Goal: Communication & Community: Answer question/provide support

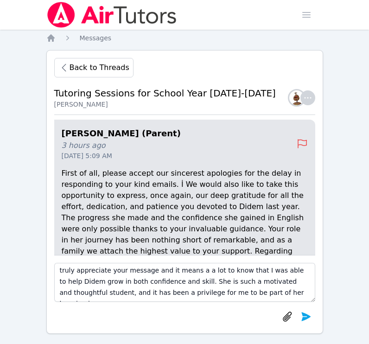
scroll to position [13, 0]
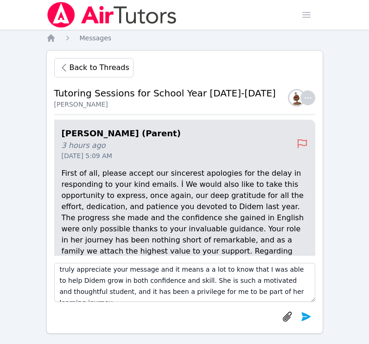
click at [110, 282] on textarea "Good afternoon [PERSON_NAME]. Thank you so much for your kind words. I truly ap…" at bounding box center [184, 282] width 261 height 39
click at [108, 283] on textarea "Good afternoon [PERSON_NAME]. Thank you so much for your kind words. I truly ap…" at bounding box center [184, 282] width 261 height 39
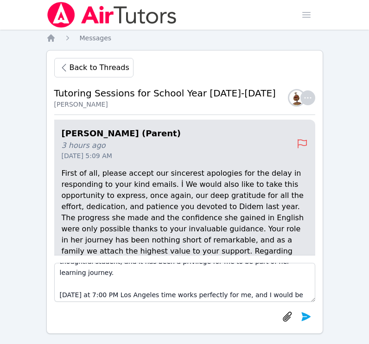
scroll to position [46, 0]
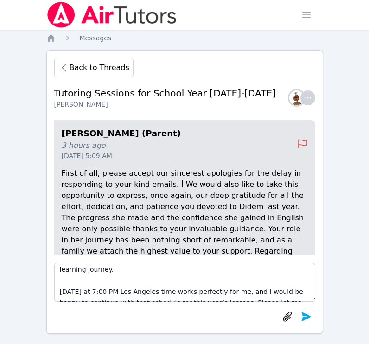
click at [106, 280] on textarea "Good afternoon [PERSON_NAME]. Thank you so much for your kind words. I truly ap…" at bounding box center [184, 282] width 261 height 39
drag, startPoint x: 132, startPoint y: 282, endPoint x: 182, endPoint y: 282, distance: 50.5
click at [182, 282] on textarea "Good afternoon [PERSON_NAME]. Thank you so much for your kind words. I truly ap…" at bounding box center [184, 282] width 261 height 39
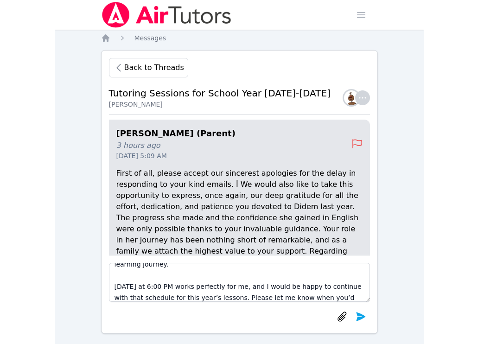
scroll to position [52, 0]
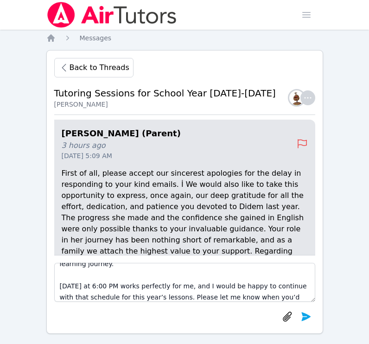
drag, startPoint x: 202, startPoint y: 275, endPoint x: 185, endPoint y: 284, distance: 18.7
click at [185, 284] on textarea "Good afternoon [PERSON_NAME]. Thank you so much for your kind words. I truly ap…" at bounding box center [184, 282] width 261 height 39
drag, startPoint x: 201, startPoint y: 275, endPoint x: 243, endPoint y: 286, distance: 43.5
click at [243, 286] on textarea "Good afternoon [PERSON_NAME]. Thank you so much for your kind words. I truly ap…" at bounding box center [184, 282] width 261 height 39
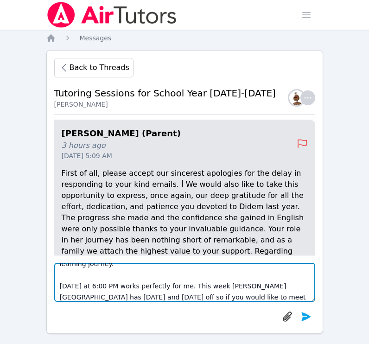
drag, startPoint x: 148, startPoint y: 287, endPoint x: 245, endPoint y: 291, distance: 97.4
click at [245, 291] on textarea "Good afternoon [PERSON_NAME]. Thank you so much for your kind words. I truly ap…" at bounding box center [184, 282] width 261 height 39
click at [256, 283] on textarea "Good afternoon [PERSON_NAME]. Thank you so much for your kind words. I truly ap…" at bounding box center [184, 282] width 261 height 39
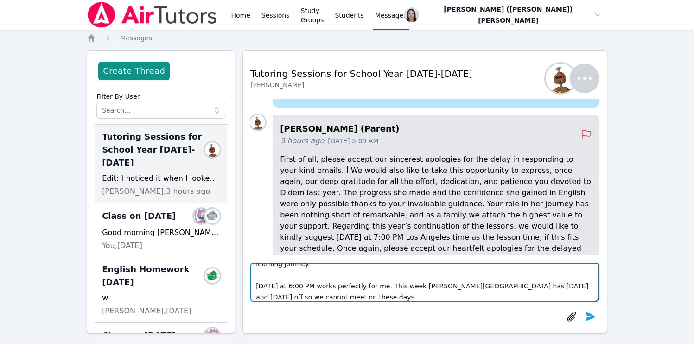
scroll to position [-112, 0]
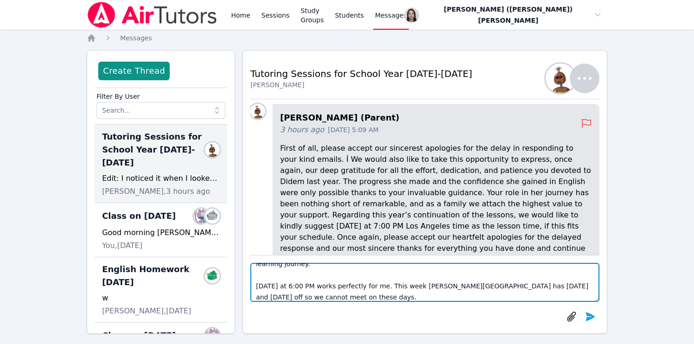
click at [350, 288] on textarea "Good afternoon [PERSON_NAME]. Thank you so much for your kind words. I truly ap…" at bounding box center [424, 282] width 349 height 39
click at [368, 296] on textarea "Good afternoon [PERSON_NAME]. Thank you so much for your kind words. I truly ap…" at bounding box center [424, 282] width 349 height 39
click at [410, 299] on textarea "Good afternoon [PERSON_NAME]. Thank you so much for your kind words. I truly ap…" at bounding box center [424, 282] width 349 height 39
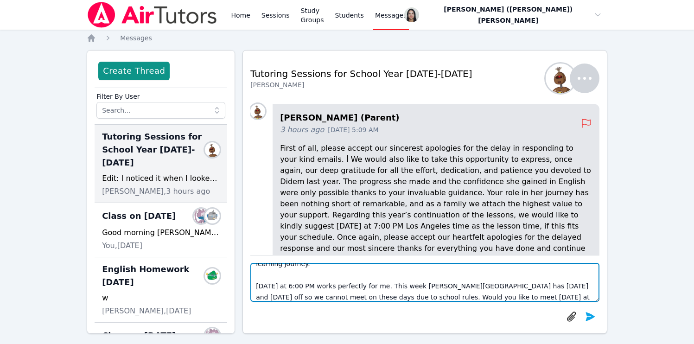
click at [427, 294] on textarea "Good afternoon [PERSON_NAME]. Thank you so much for your kind words. I truly ap…" at bounding box center [424, 282] width 349 height 39
click at [466, 295] on textarea "Good afternoon [PERSON_NAME]. Thank you so much for your kind words. I truly ap…" at bounding box center [424, 282] width 349 height 39
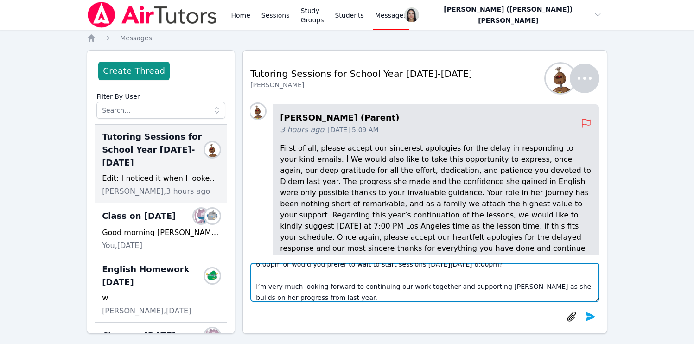
scroll to position [87, 0]
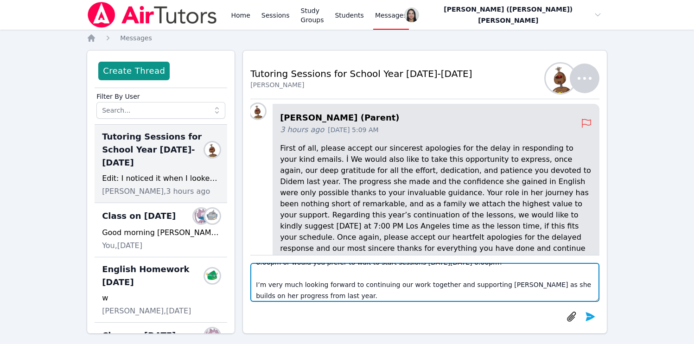
click at [337, 286] on textarea "Good afternoon [PERSON_NAME]. Thank you so much for your kind words. I truly ap…" at bounding box center [424, 282] width 349 height 39
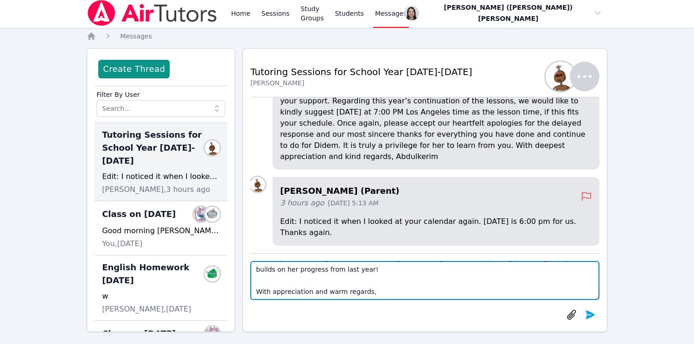
scroll to position [4, 0]
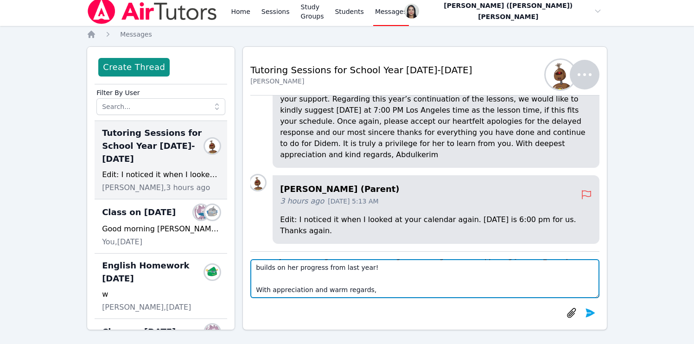
drag, startPoint x: 256, startPoint y: 279, endPoint x: 328, endPoint y: 280, distance: 71.4
click at [328, 280] on textarea "Good afternoon [PERSON_NAME]. Thank you so much for your kind words. I truly ap…" at bounding box center [424, 278] width 349 height 39
click at [305, 279] on textarea "Good afternoon [PERSON_NAME]. Thank you so much for your kind words. I truly ap…" at bounding box center [424, 278] width 349 height 39
click at [292, 286] on textarea "Good afternoon [PERSON_NAME]. Thank you so much for your kind words. I truly ap…" at bounding box center [424, 278] width 349 height 39
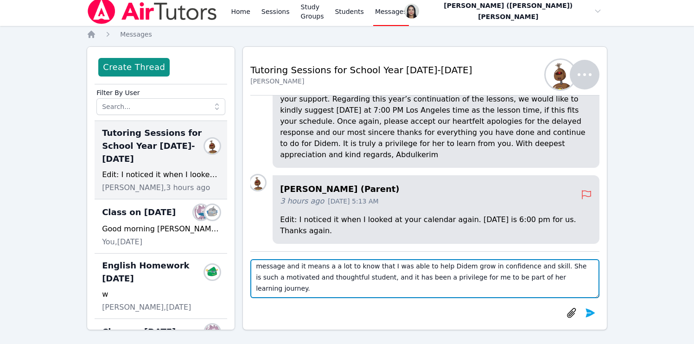
scroll to position [0, 0]
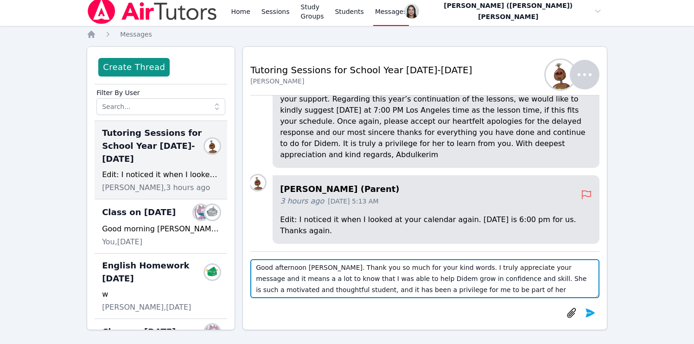
click at [519, 280] on textarea "Good afternoon [PERSON_NAME]. Thank you so much for your kind words. I truly ap…" at bounding box center [424, 278] width 349 height 39
drag, startPoint x: 555, startPoint y: 279, endPoint x: 576, endPoint y: 281, distance: 20.9
click at [527, 281] on textarea "Good afternoon [PERSON_NAME]. Thank you so much for your kind words. I truly ap…" at bounding box center [424, 278] width 349 height 39
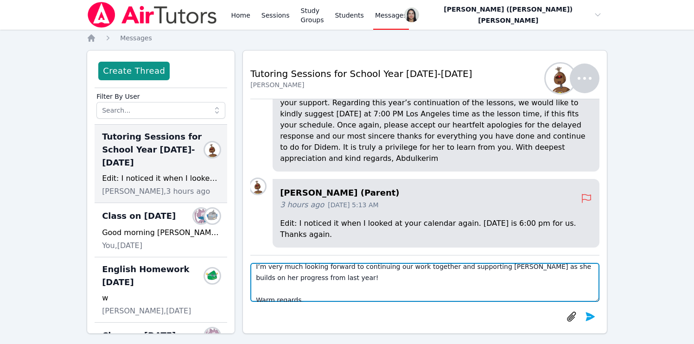
scroll to position [111, 0]
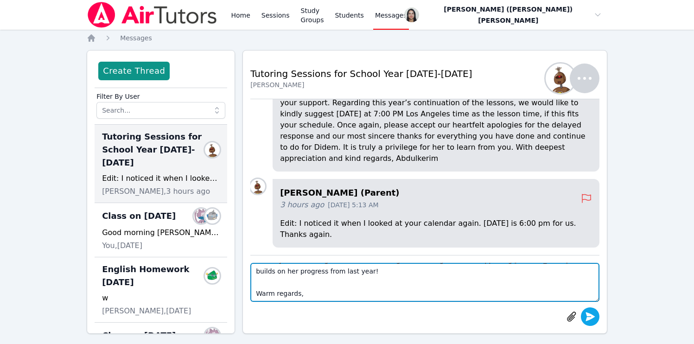
type textarea "Good afternoon [PERSON_NAME]. Thank you so much for your kind words. I truly ap…"
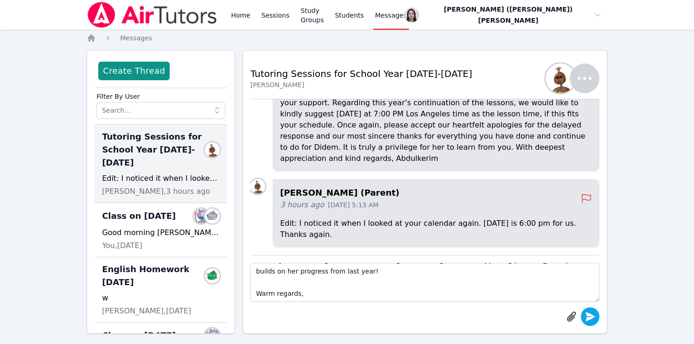
click at [527, 319] on icon "submit" at bounding box center [589, 316] width 11 height 11
